Goal: Complete application form

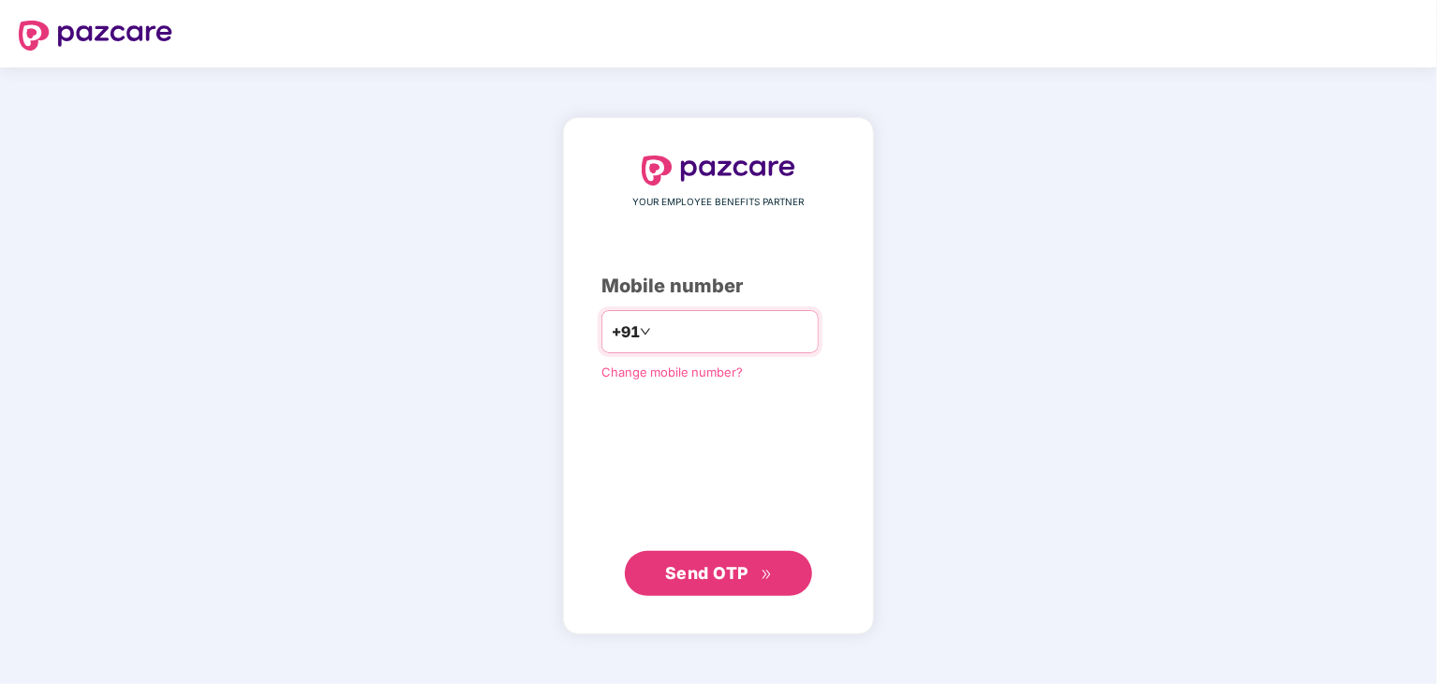
click at [704, 334] on input "number" at bounding box center [732, 332] width 154 height 30
click at [693, 327] on input "number" at bounding box center [732, 332] width 154 height 30
type input "**********"
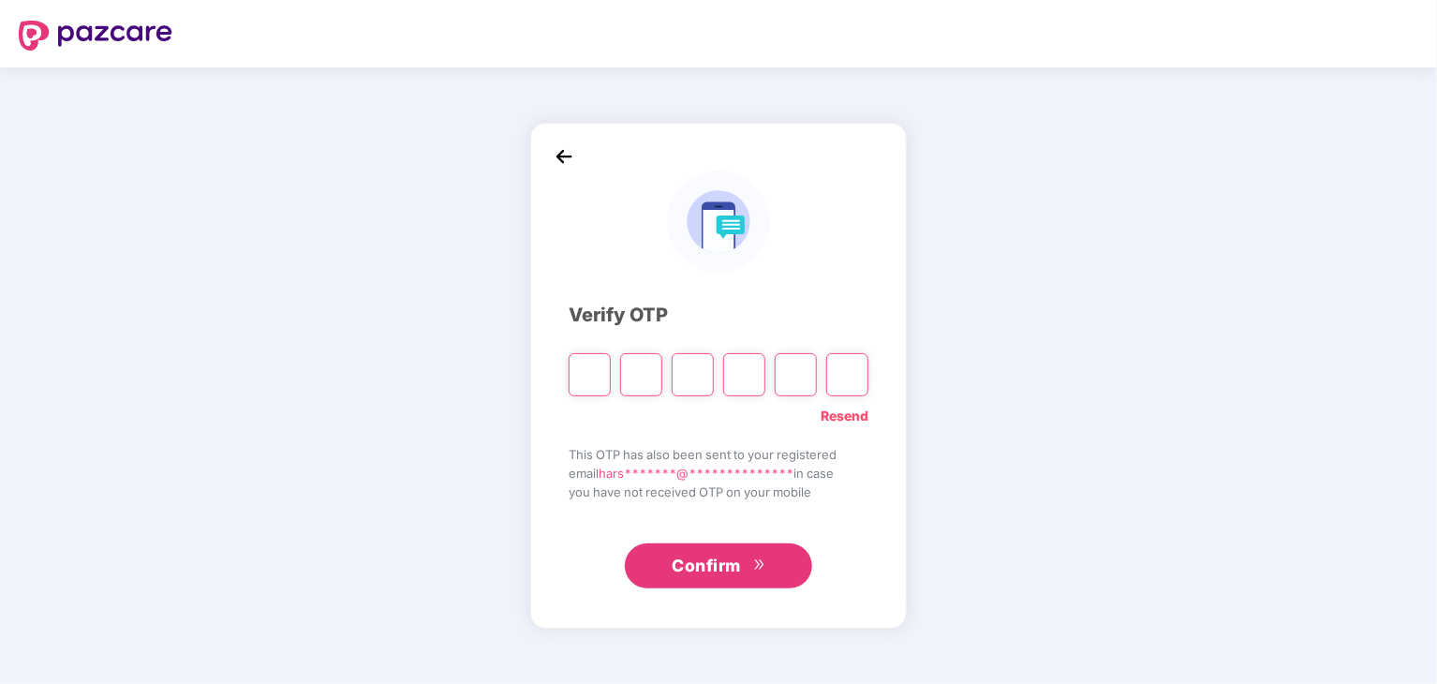
paste input "*"
type input "*"
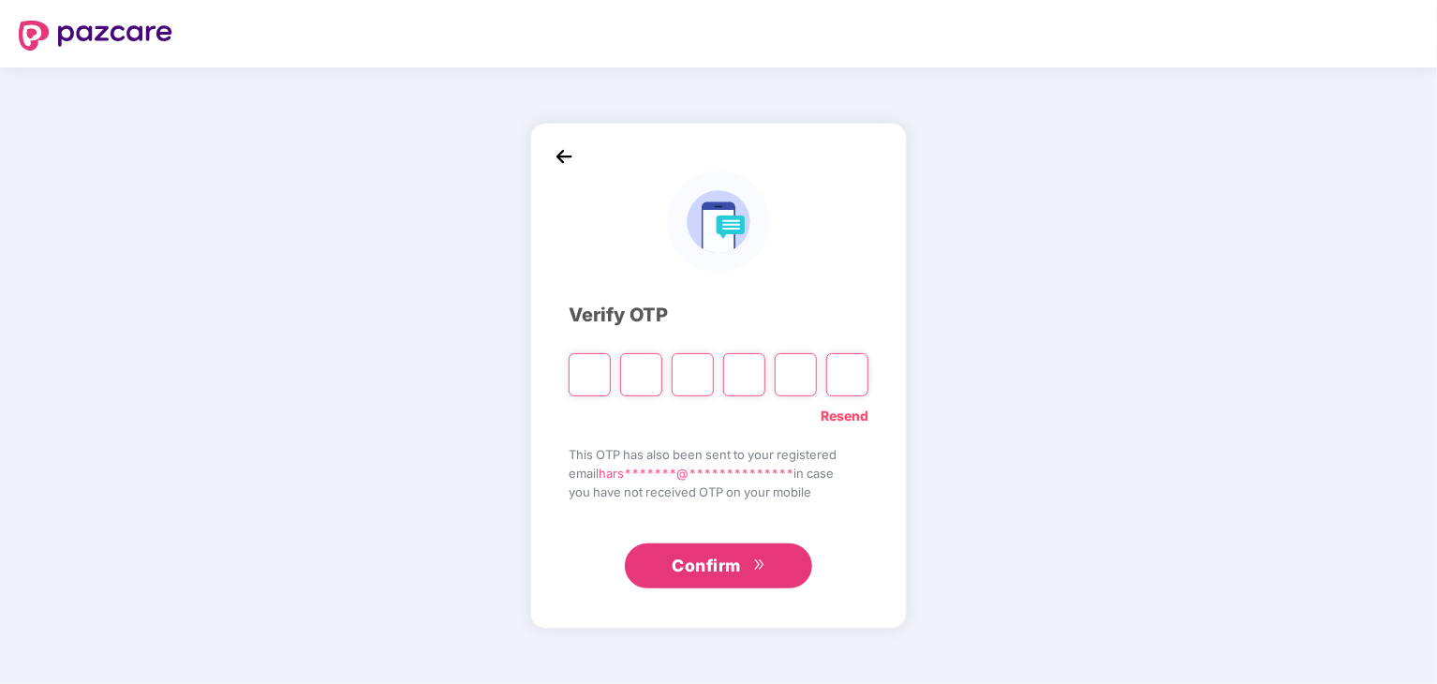
type input "*"
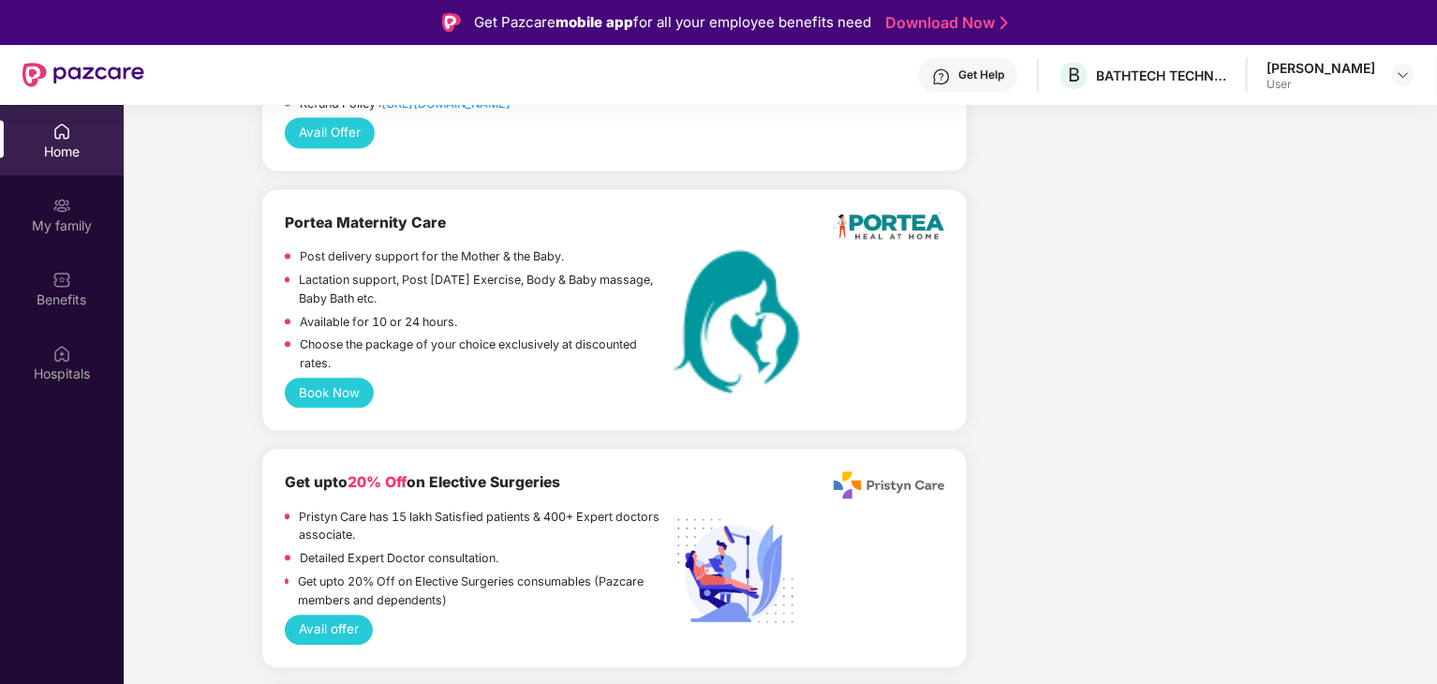
scroll to position [1780, 0]
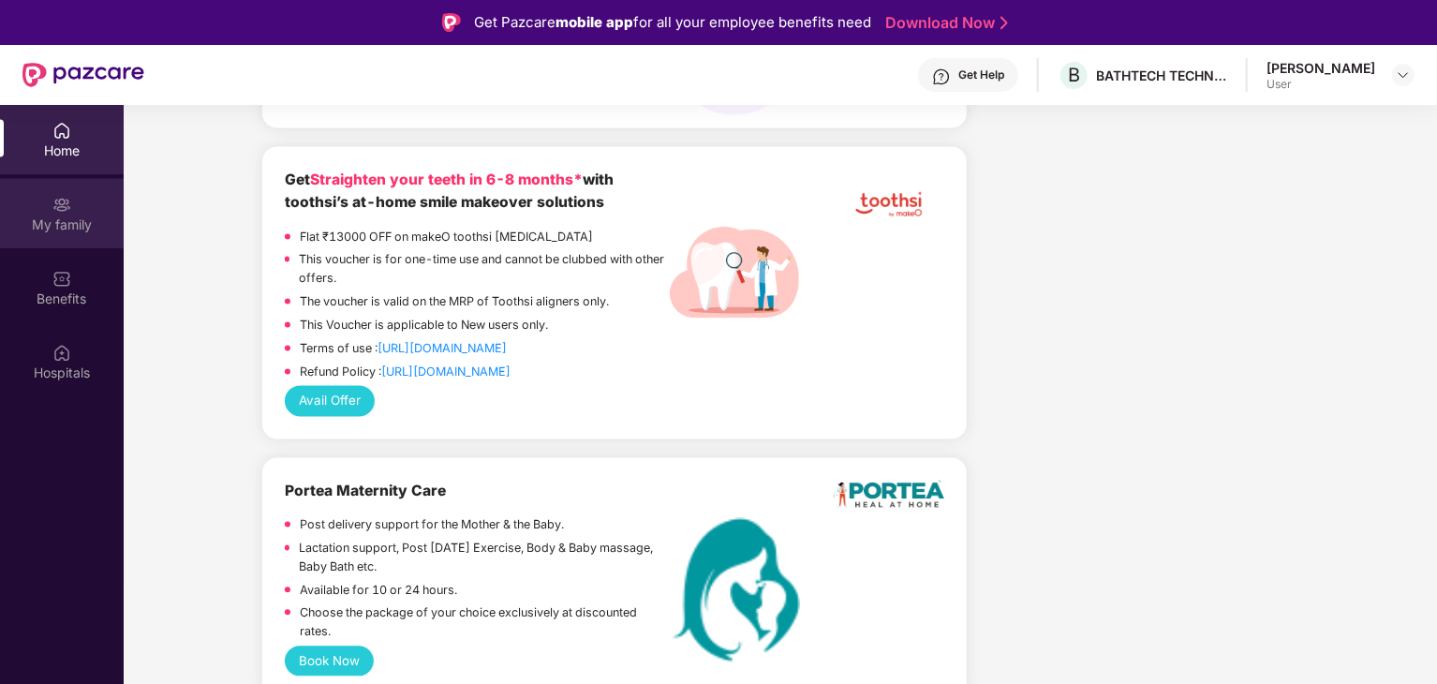
click at [45, 211] on div "My family" at bounding box center [62, 214] width 124 height 70
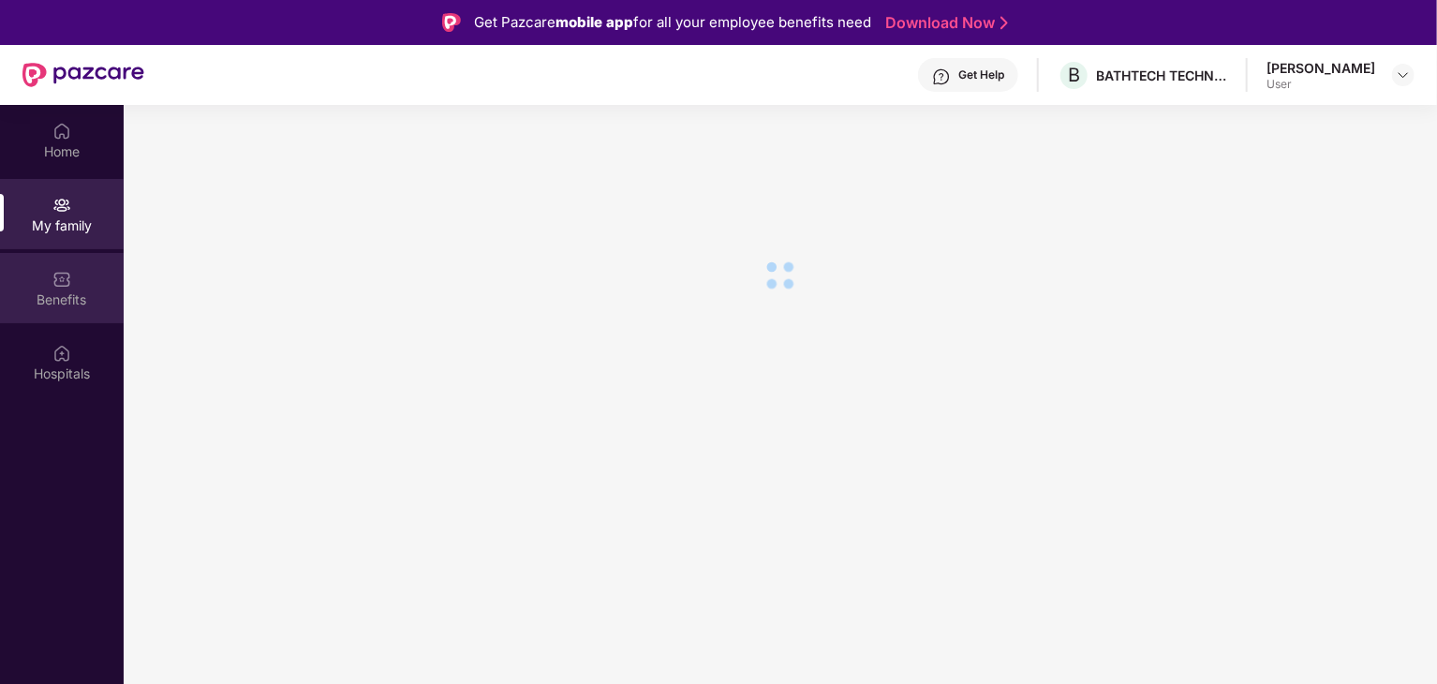
scroll to position [0, 0]
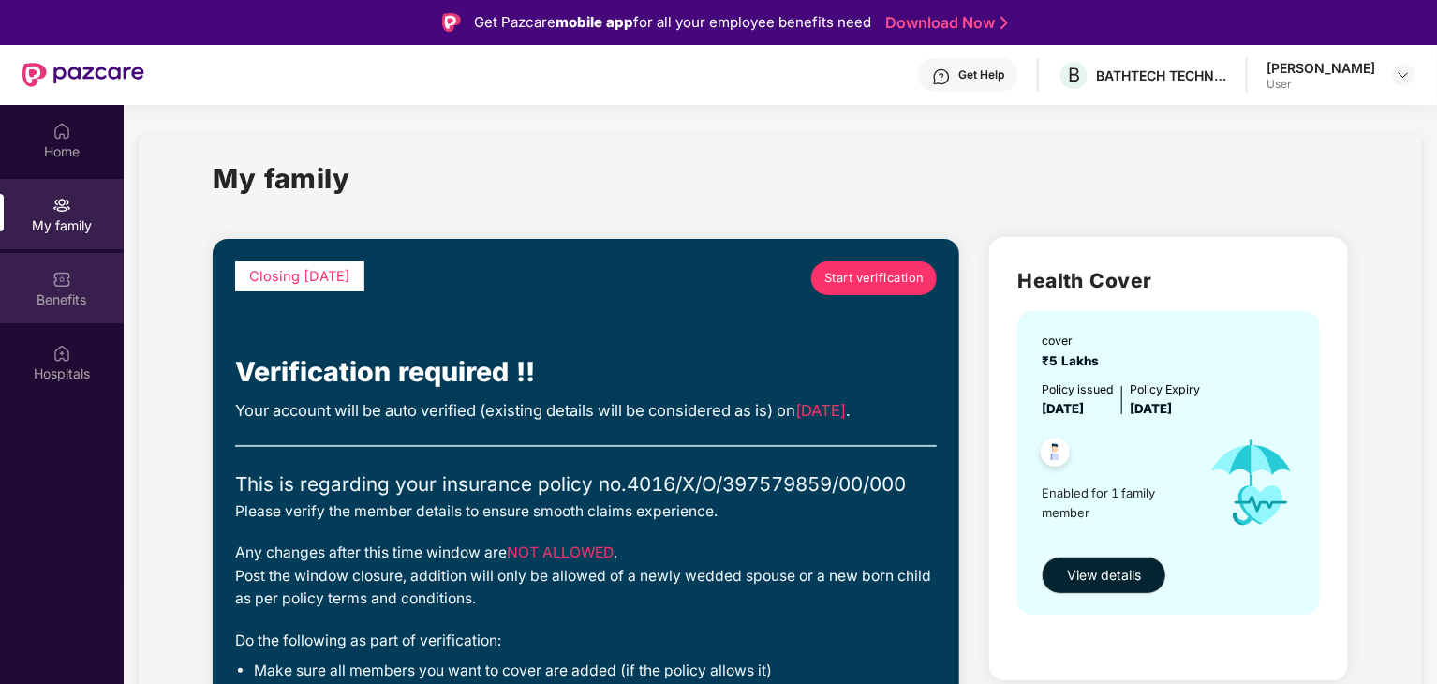
click at [82, 310] on div "Benefits" at bounding box center [62, 288] width 124 height 70
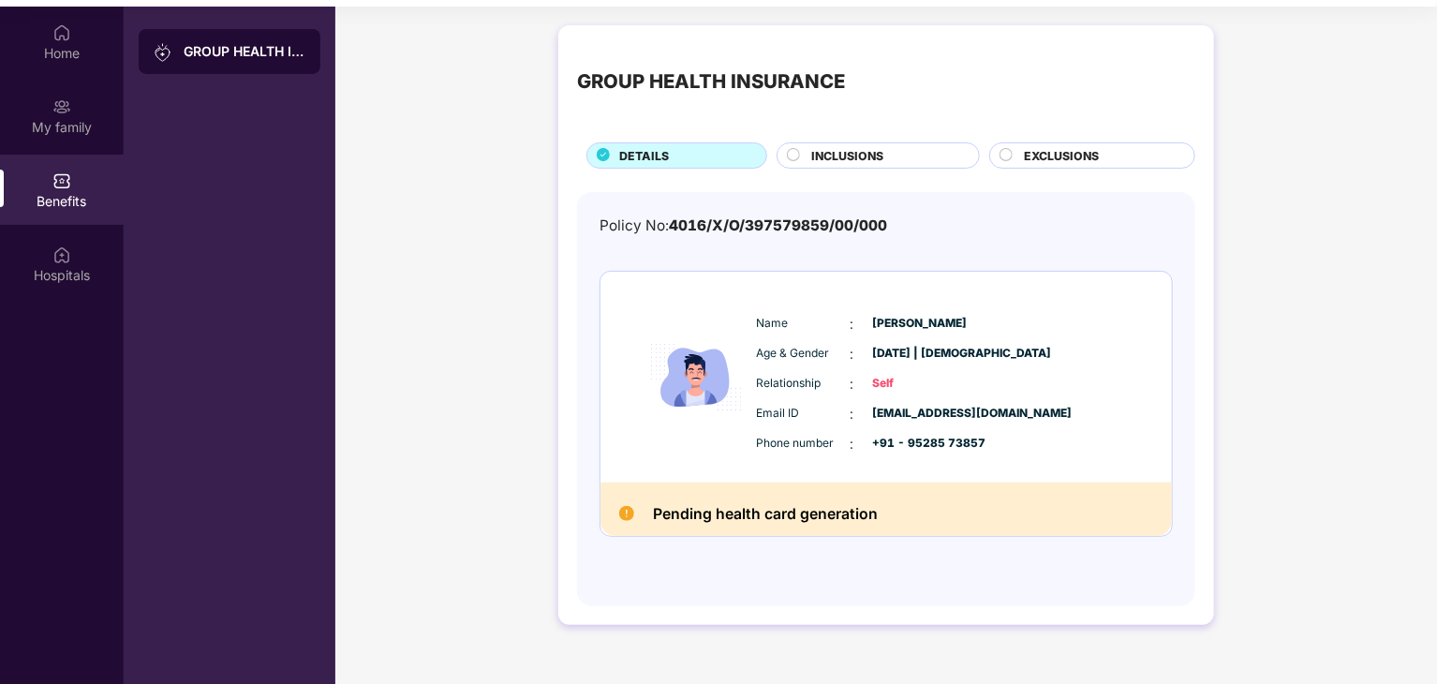
scroll to position [105, 0]
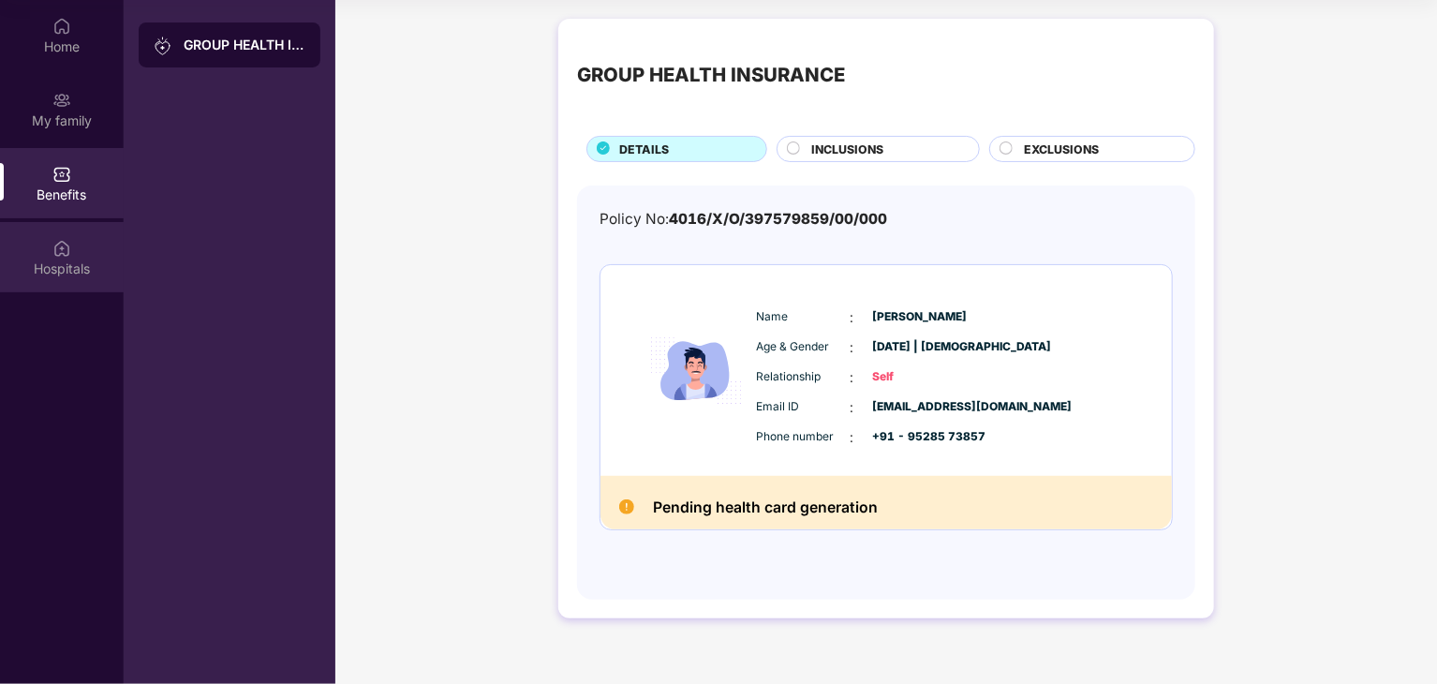
click at [65, 246] on img at bounding box center [61, 248] width 19 height 19
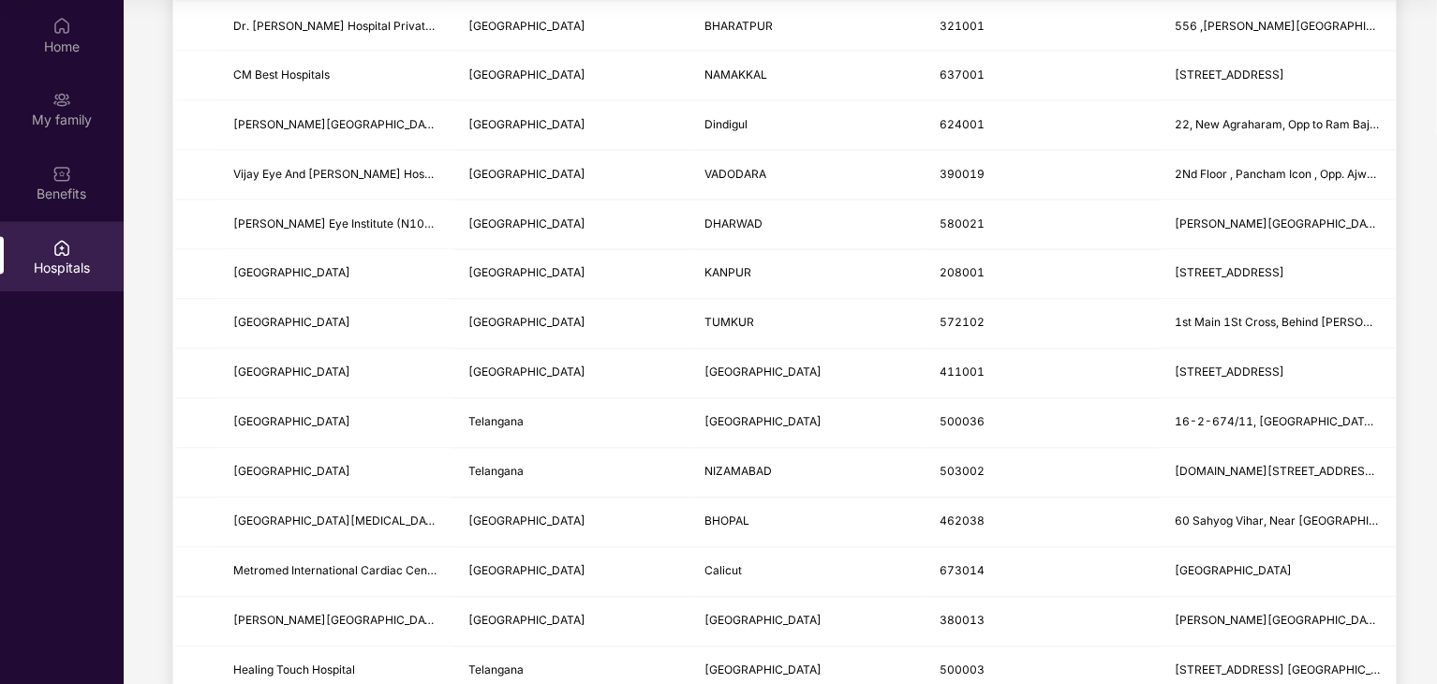
scroll to position [1072, 0]
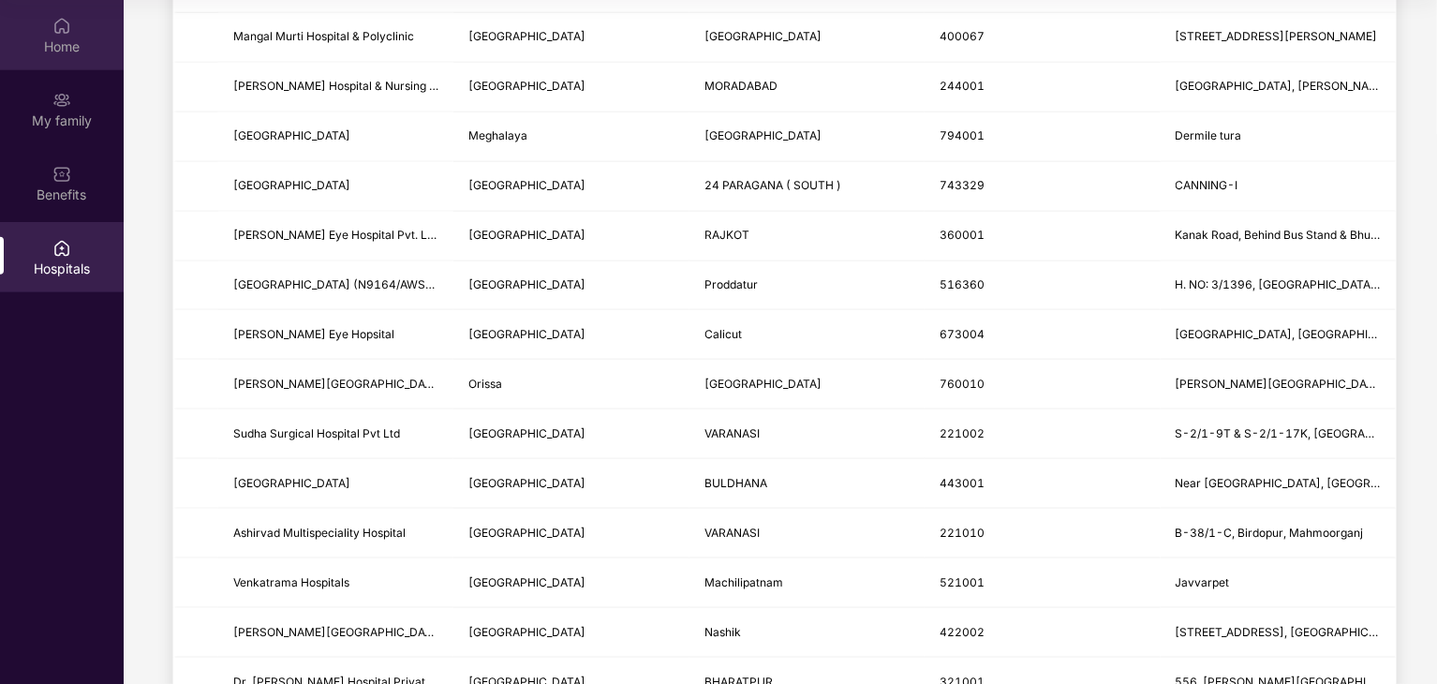
click at [69, 51] on div "Home" at bounding box center [62, 46] width 124 height 19
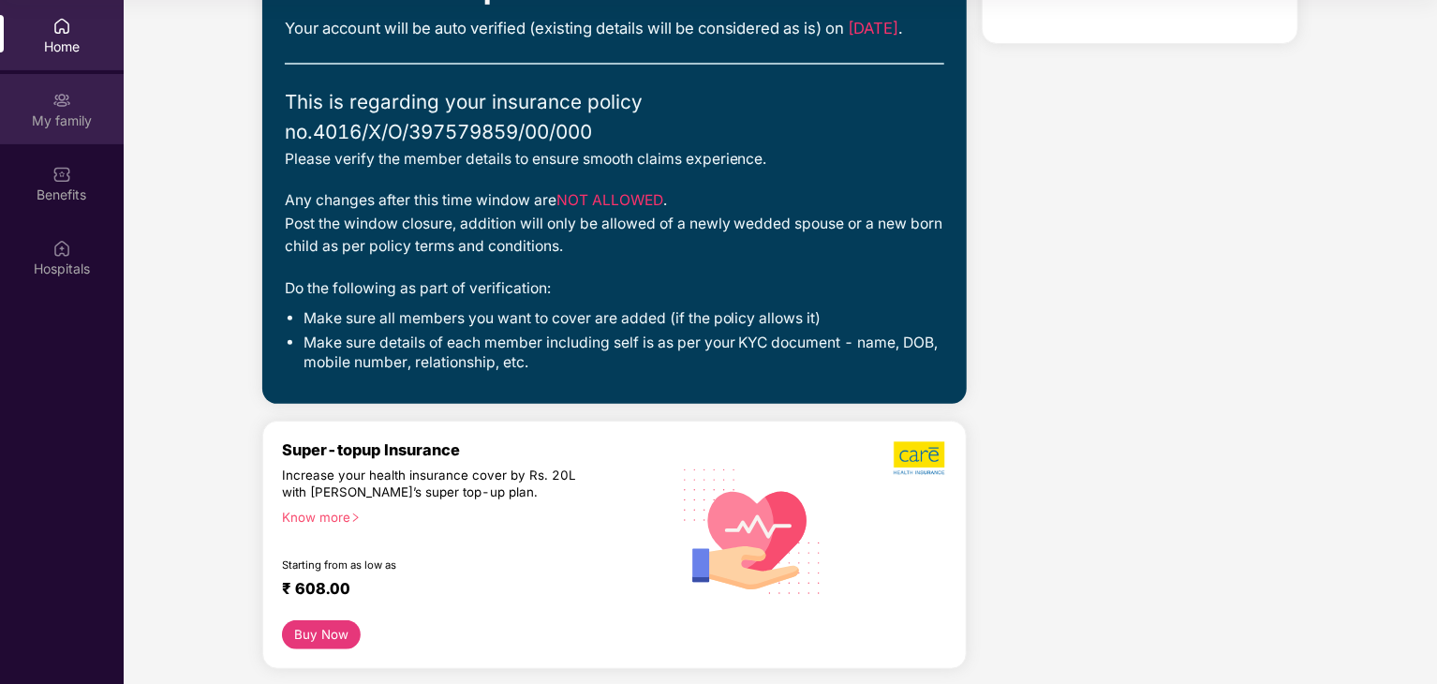
scroll to position [0, 0]
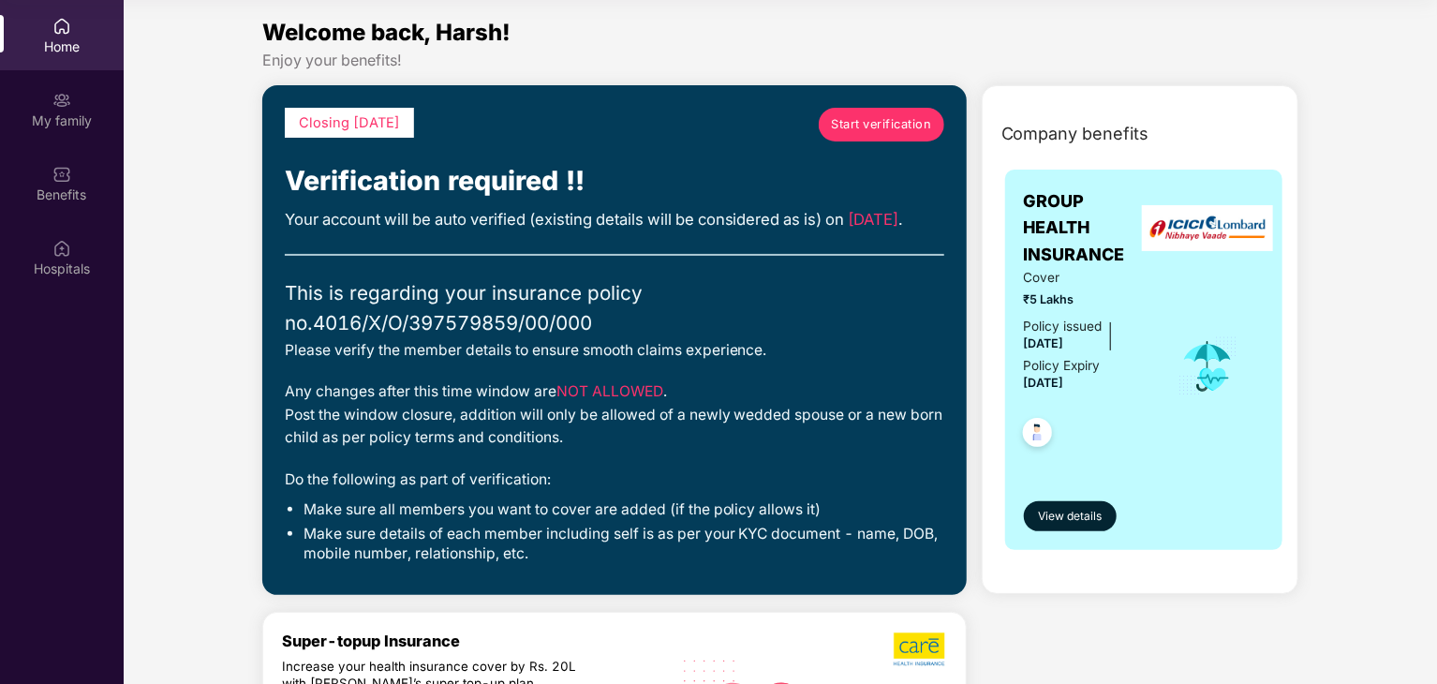
click at [866, 115] on span "Start verification" at bounding box center [881, 124] width 100 height 19
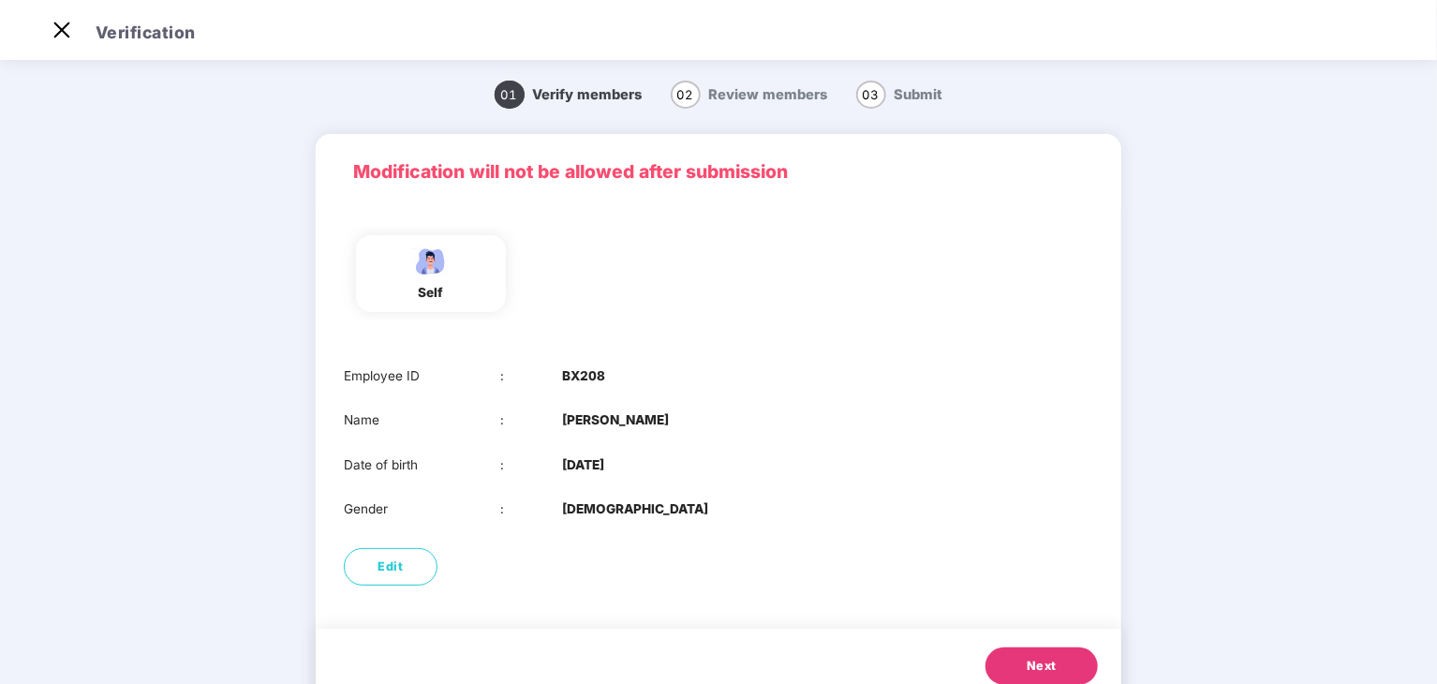
scroll to position [63, 0]
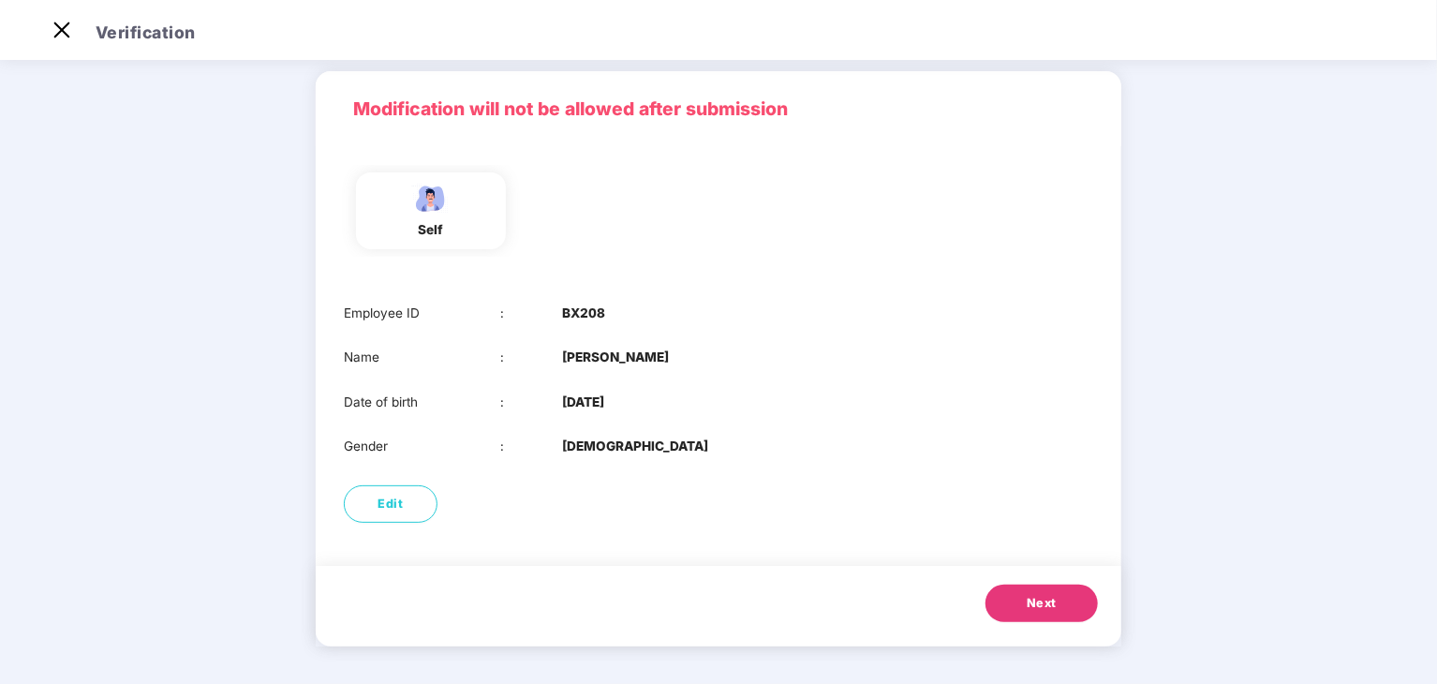
click at [423, 211] on img at bounding box center [431, 198] width 47 height 33
click at [1048, 594] on span "Next" at bounding box center [1042, 603] width 30 height 19
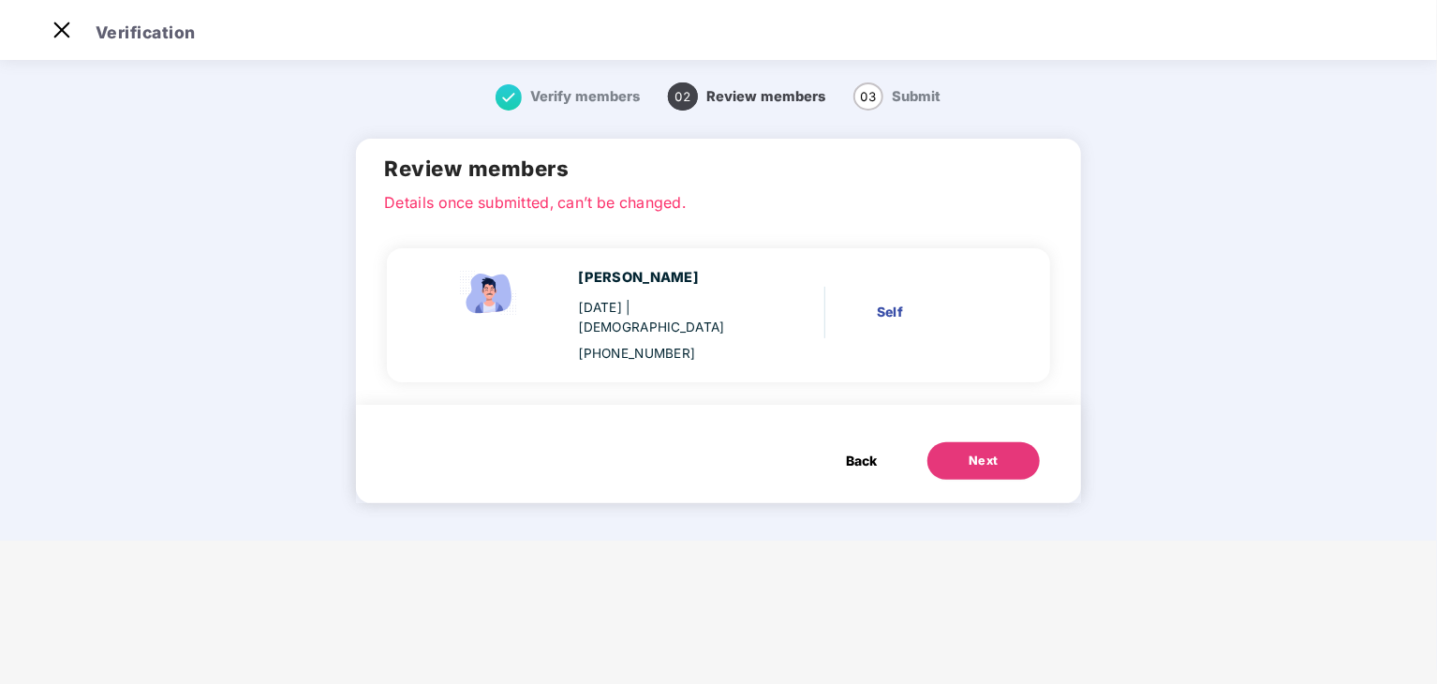
click at [988, 452] on div "Next" at bounding box center [984, 461] width 30 height 19
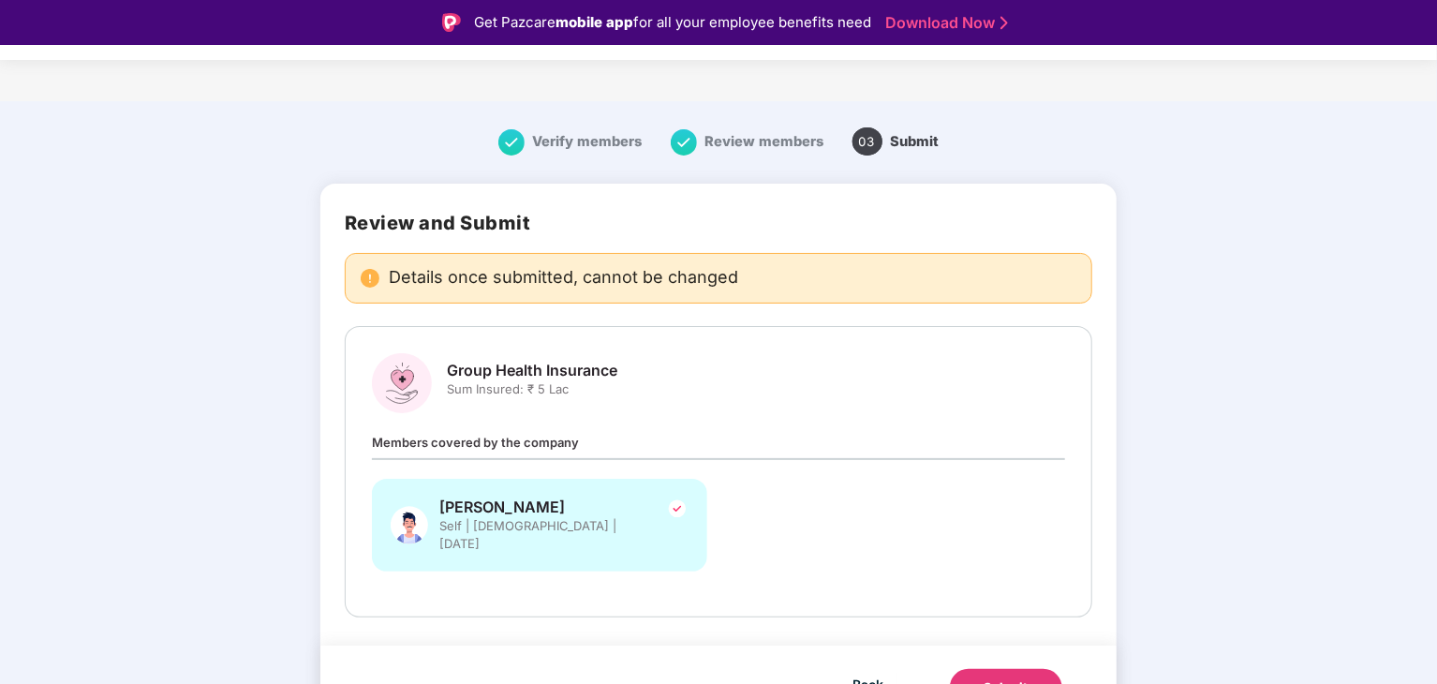
scroll to position [20, 0]
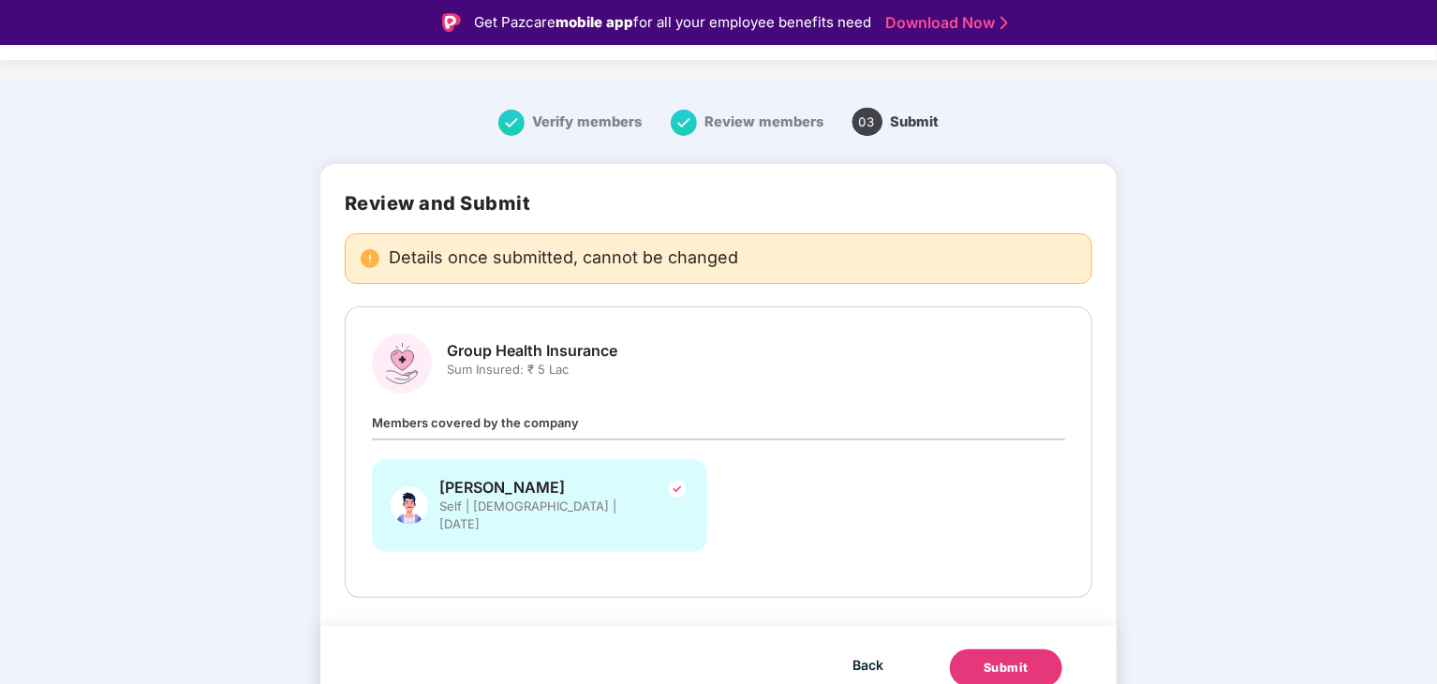
click at [978, 649] on button "Submit" at bounding box center [1006, 667] width 112 height 37
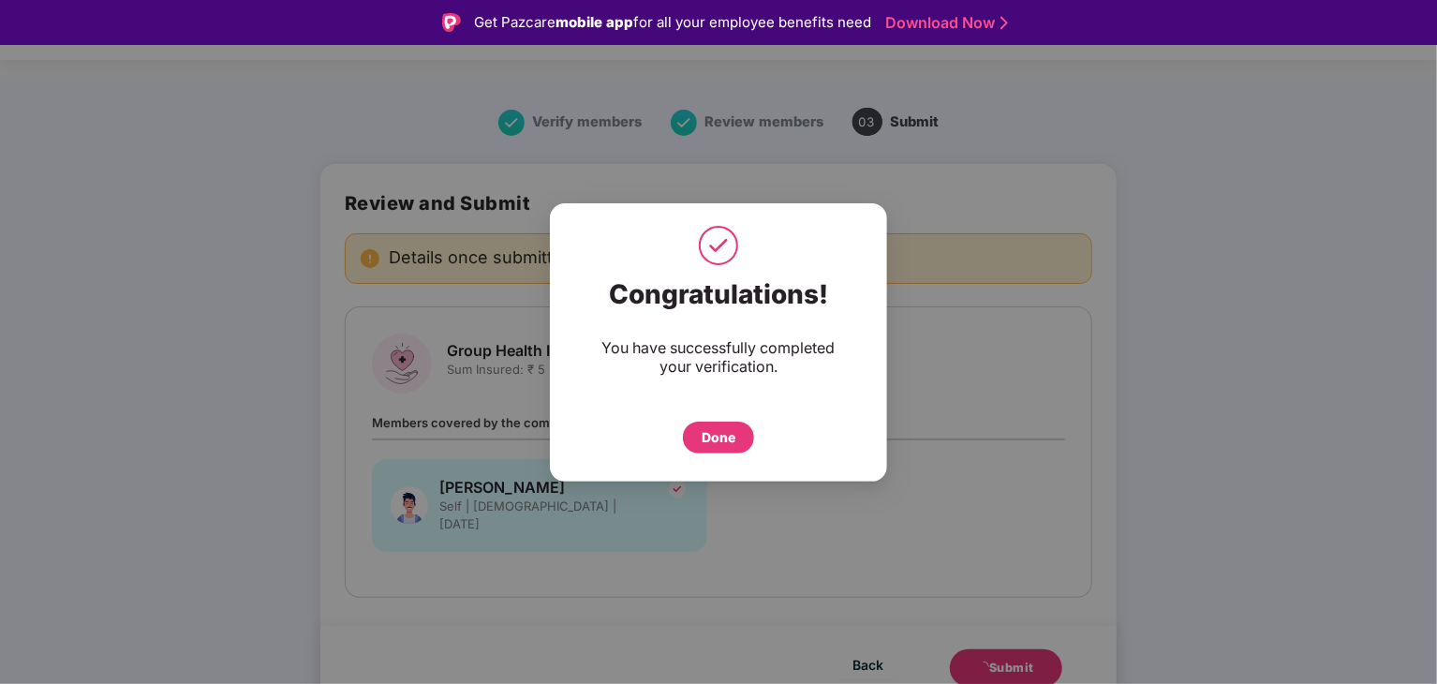
click at [725, 438] on div "Done" at bounding box center [719, 437] width 34 height 21
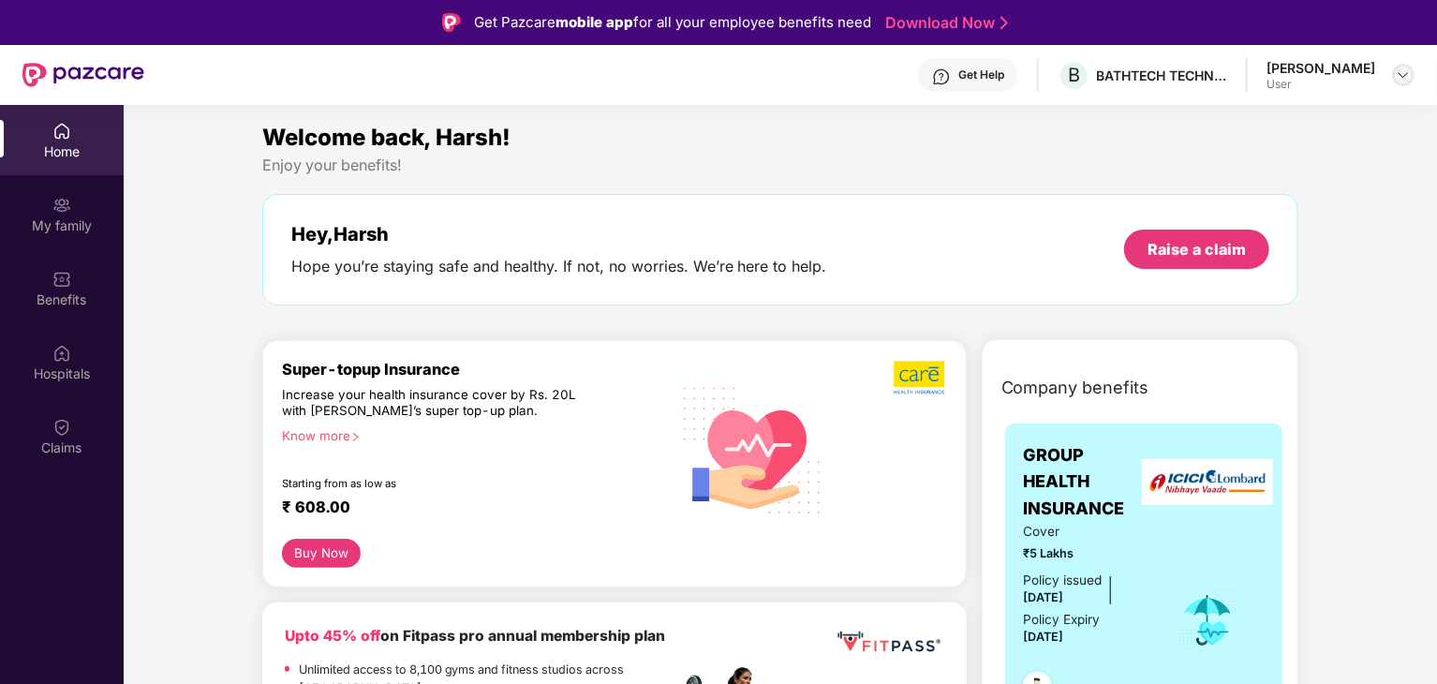
click at [1398, 73] on img at bounding box center [1403, 74] width 15 height 15
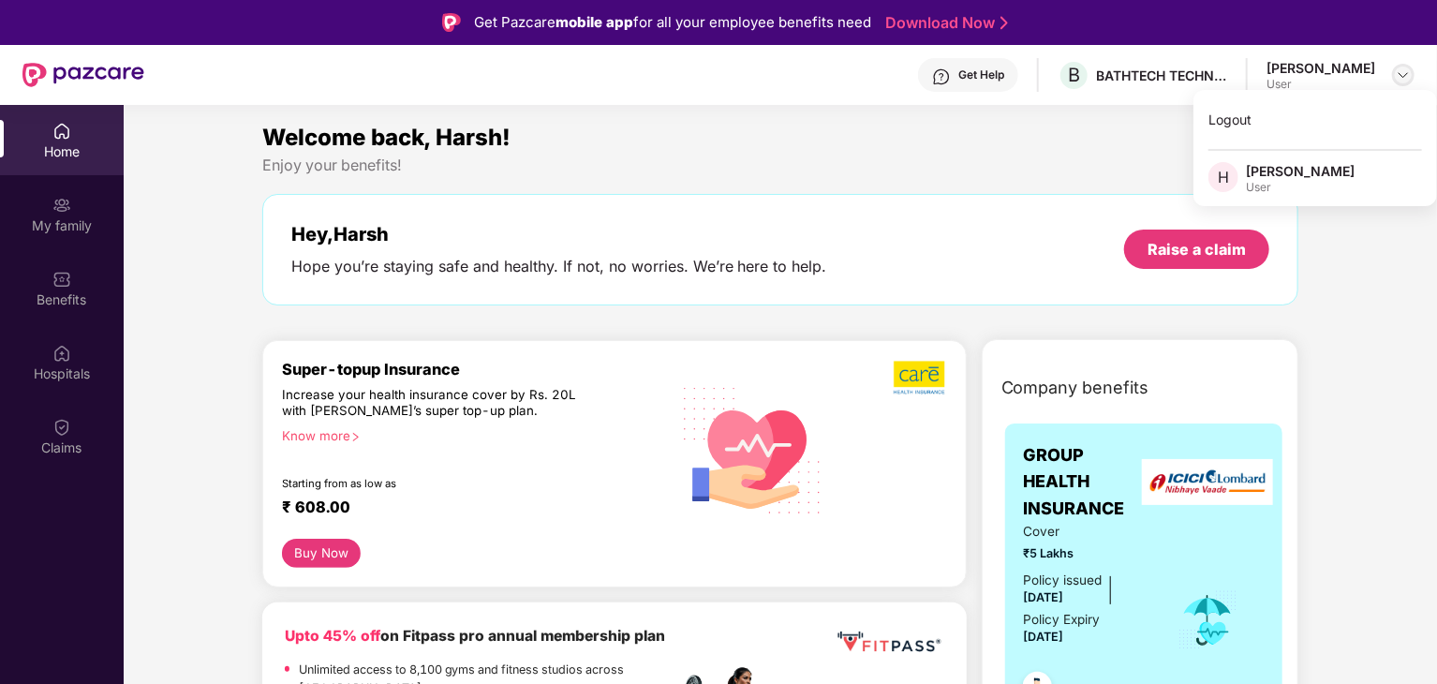
click at [1400, 79] on img at bounding box center [1403, 74] width 15 height 15
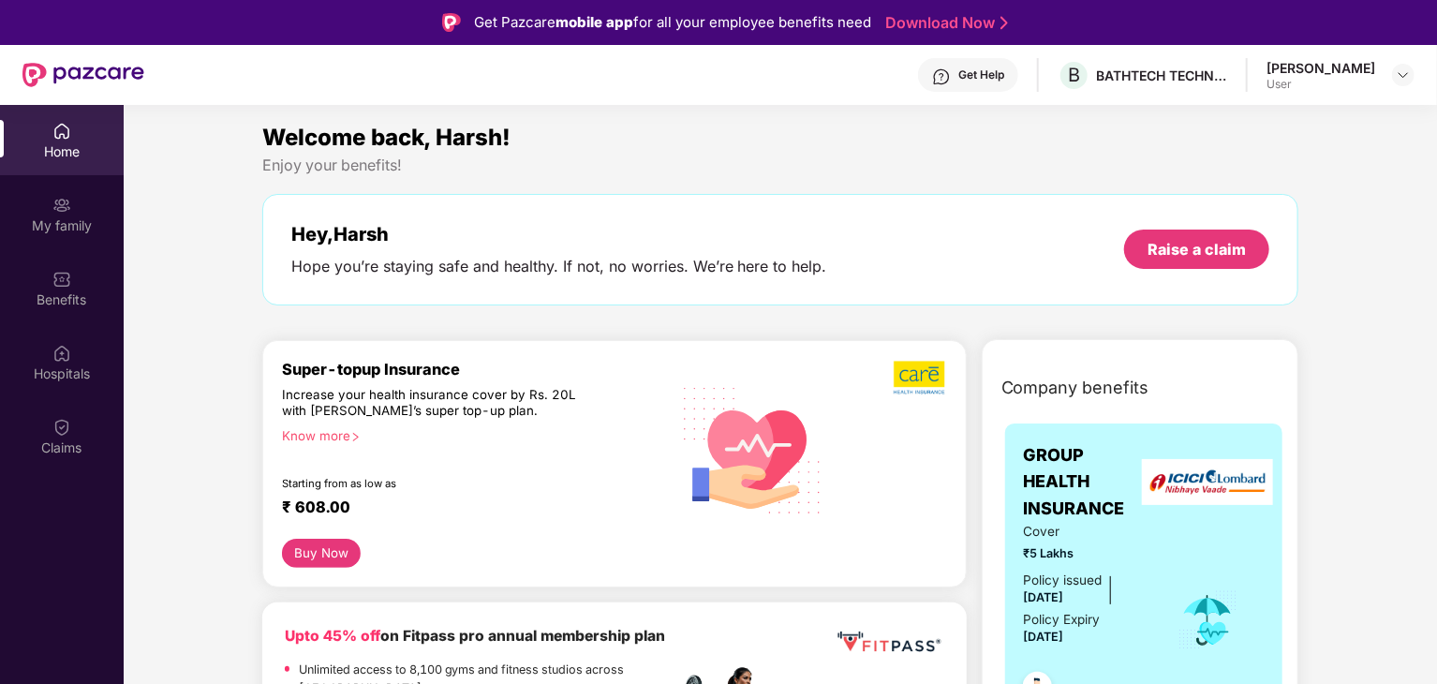
click at [497, 488] on div "Starting from as low as" at bounding box center [436, 483] width 308 height 13
click at [320, 556] on button "Buy Now" at bounding box center [322, 553] width 80 height 29
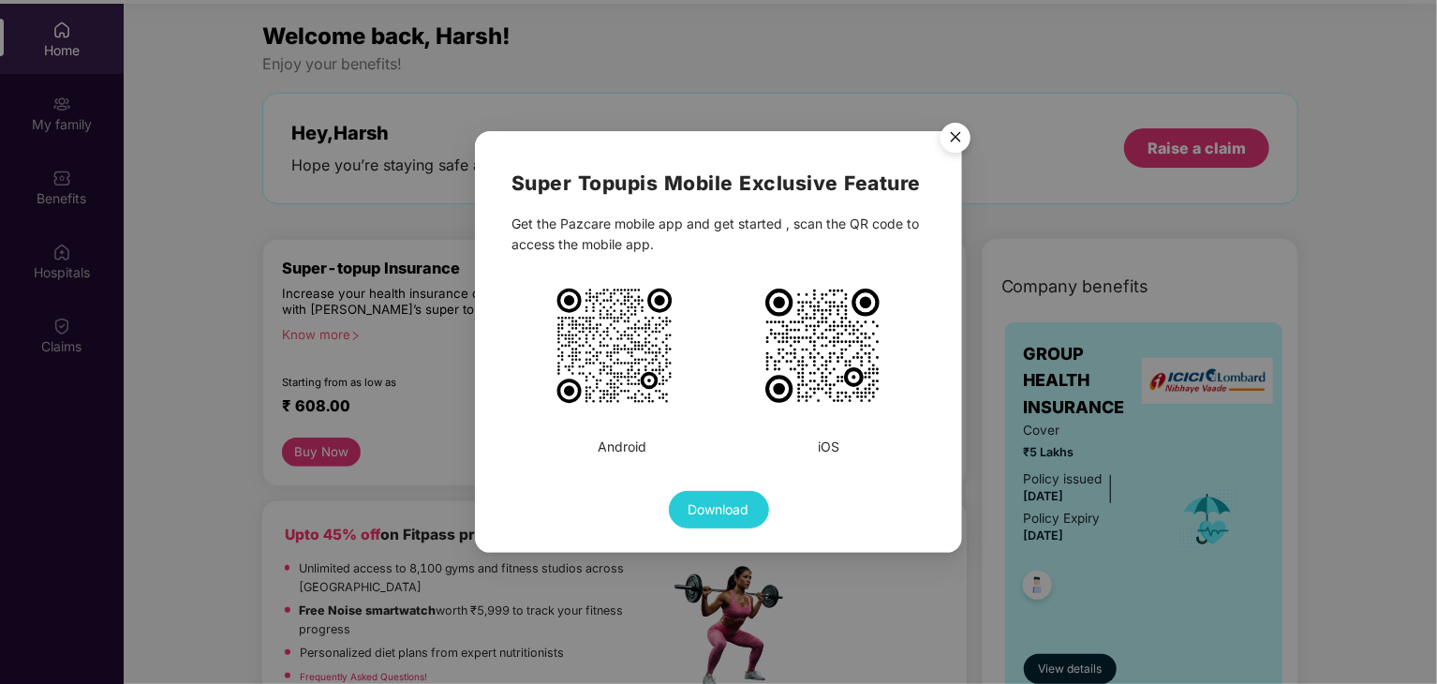
scroll to position [105, 0]
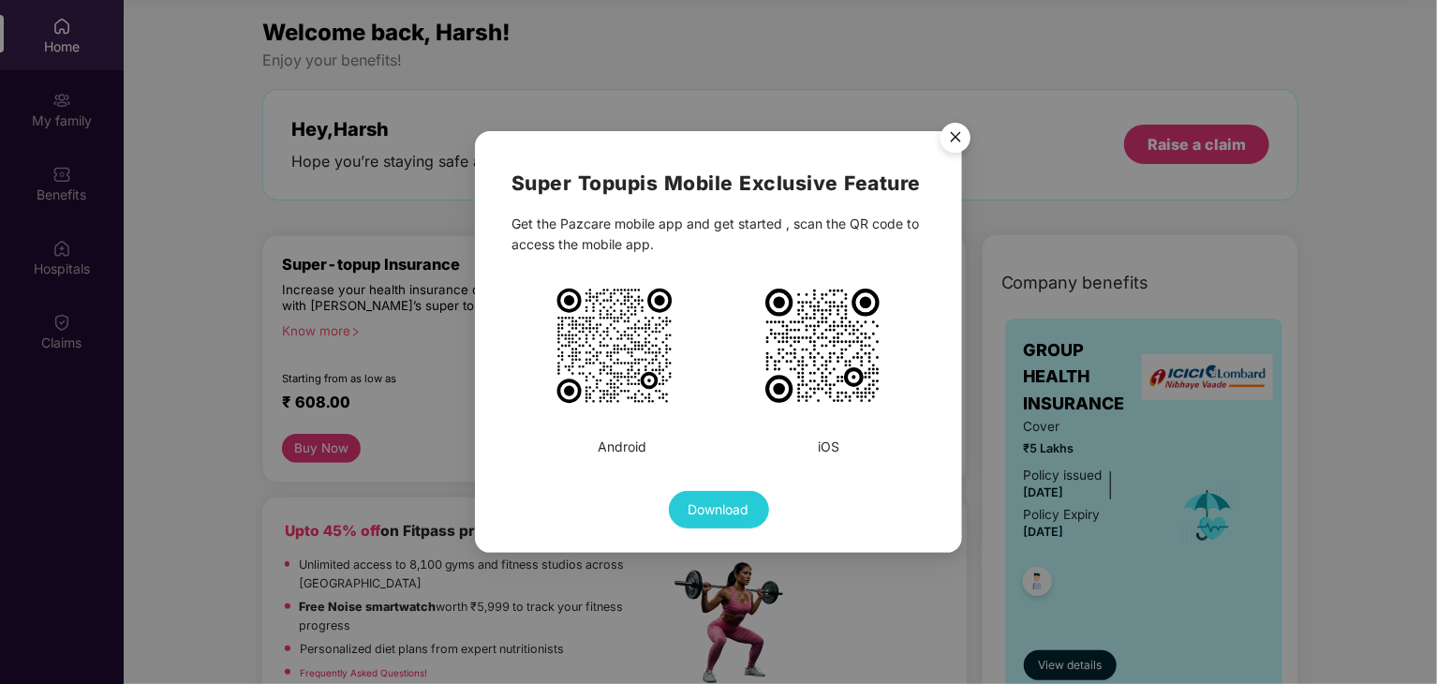
click at [963, 138] on img "Close" at bounding box center [955, 140] width 52 height 52
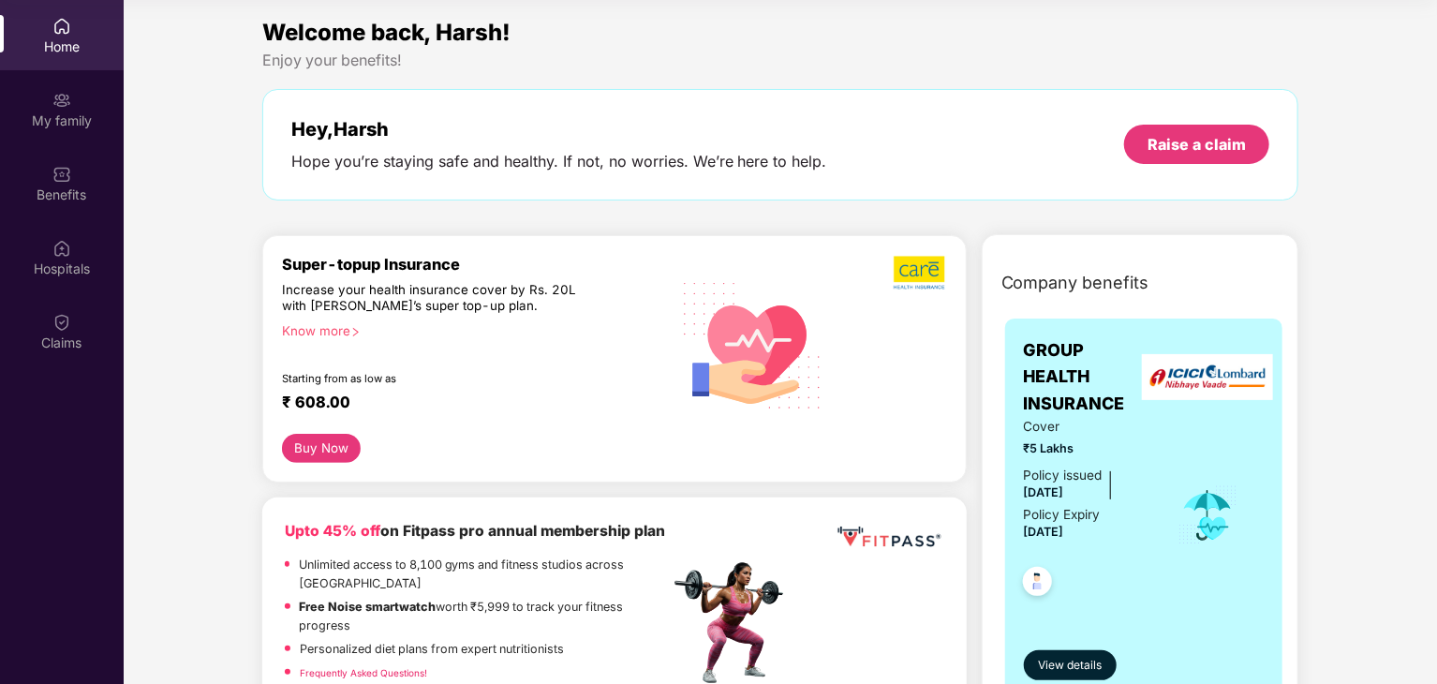
click at [325, 324] on div "Know more" at bounding box center [470, 329] width 377 height 13
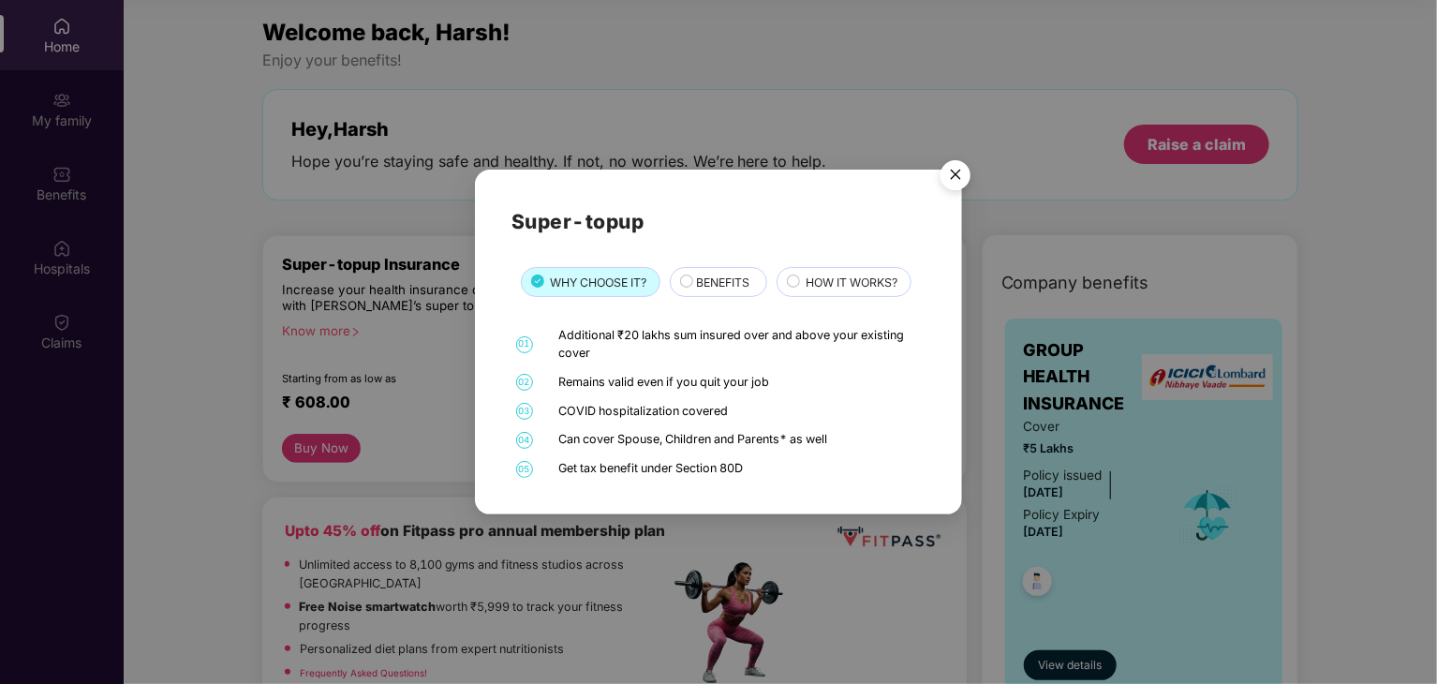
click at [695, 275] on div "BENEFITS" at bounding box center [722, 284] width 70 height 21
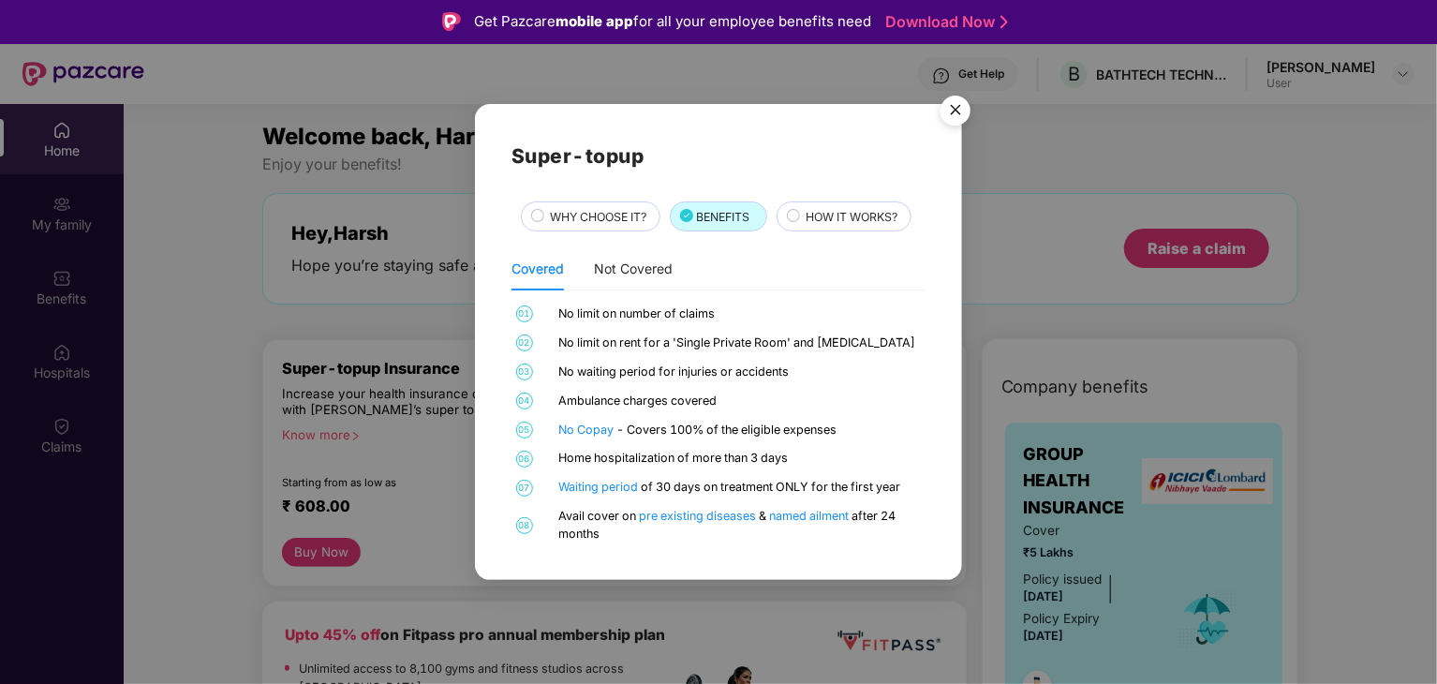
scroll to position [0, 0]
